Goal: Book appointment/travel/reservation

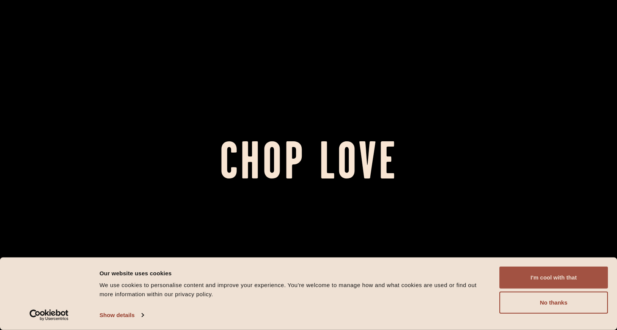
click at [528, 275] on button "I'm cool with that" at bounding box center [554, 277] width 109 height 22
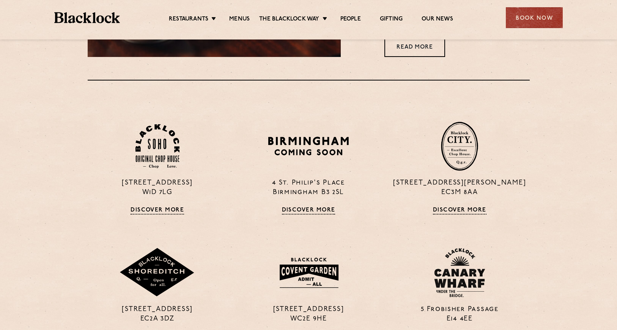
scroll to position [511, 0]
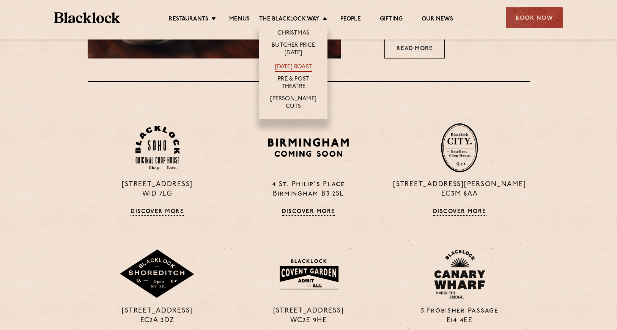
click at [290, 68] on link "[DATE] Roast" at bounding box center [293, 67] width 37 height 8
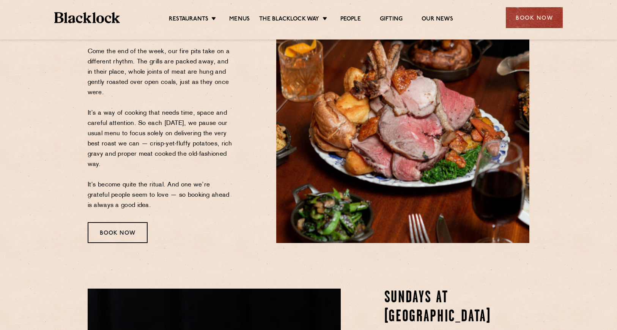
scroll to position [122, 0]
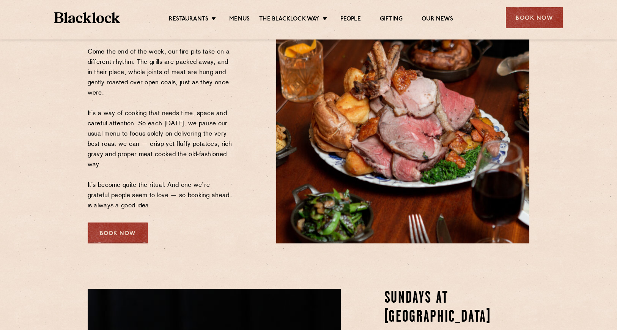
click at [123, 232] on div "Book Now" at bounding box center [118, 232] width 60 height 21
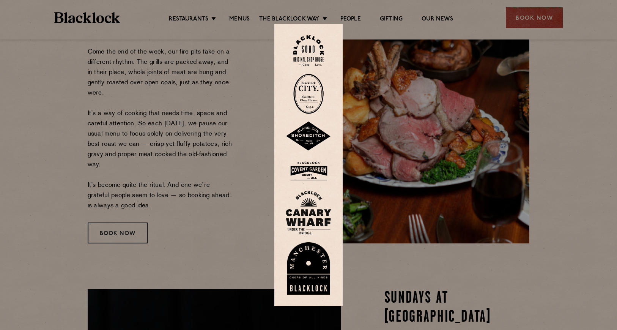
click at [263, 99] on div at bounding box center [308, 165] width 617 height 330
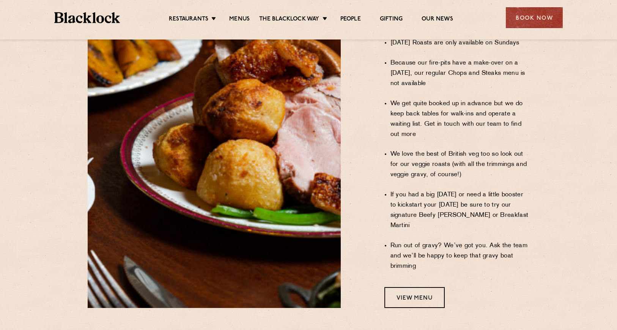
scroll to position [715, 0]
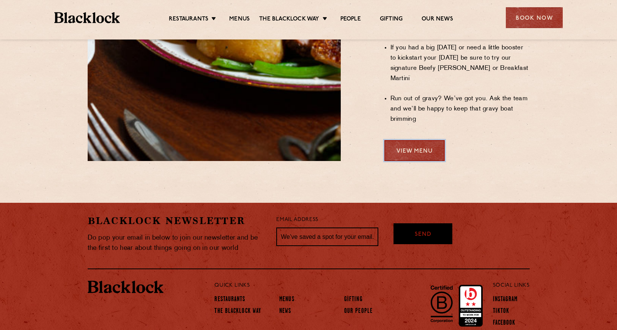
click at [420, 140] on link "View Menu" at bounding box center [415, 150] width 60 height 21
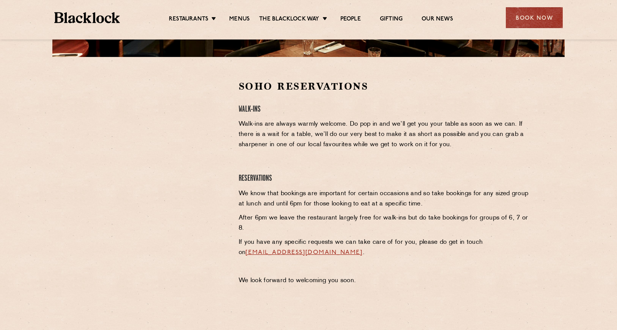
scroll to position [217, 0]
